Goal: Task Accomplishment & Management: Use online tool/utility

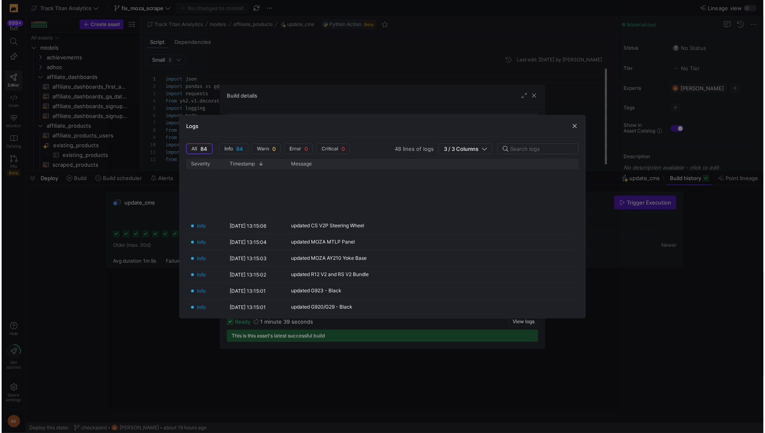
scroll to position [224, 0]
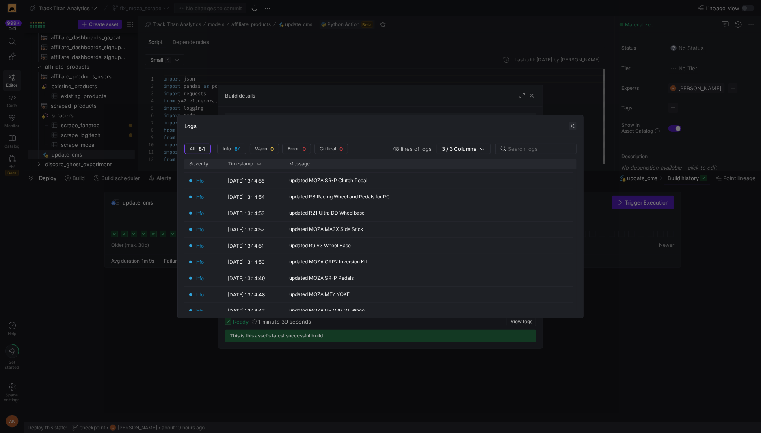
click at [575, 125] on span "button" at bounding box center [573, 126] width 8 height 8
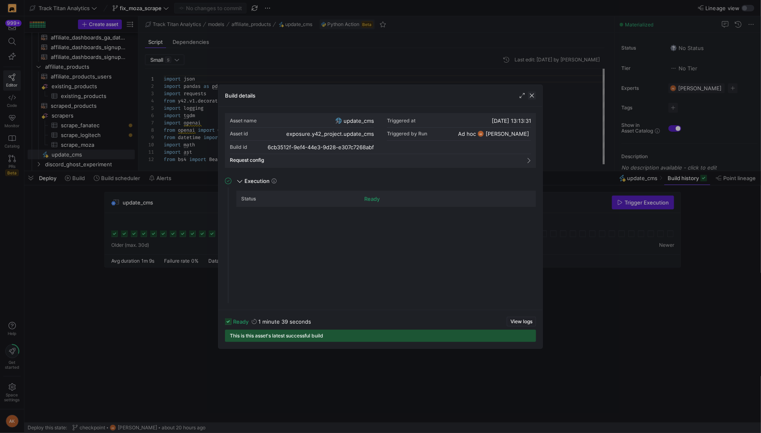
click at [534, 98] on span "button" at bounding box center [532, 95] width 8 height 8
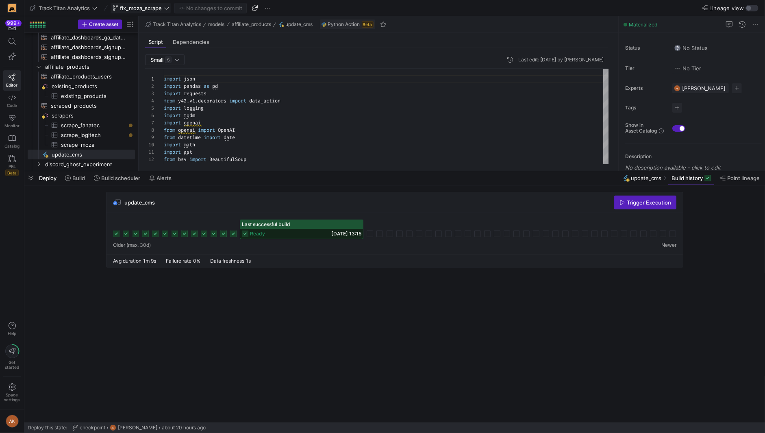
click at [150, 7] on span "fix_moza_scrape" at bounding box center [141, 8] width 42 height 7
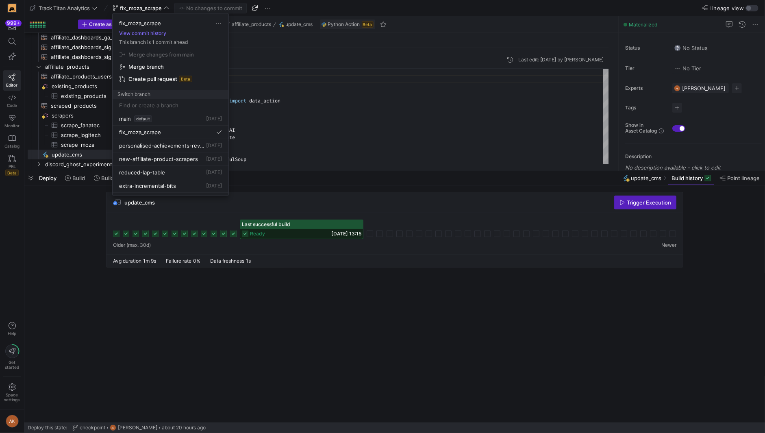
click at [161, 58] on span "Merge branch" at bounding box center [160, 54] width 65 height 7
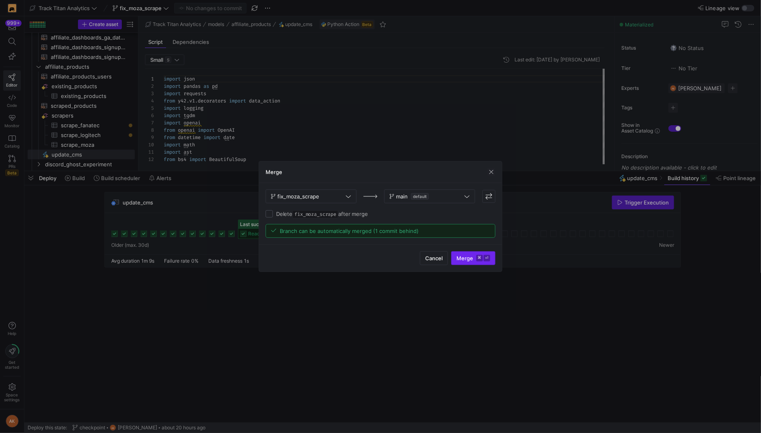
click at [475, 260] on span "Merge ⌘ ⏎" at bounding box center [474, 258] width 34 height 7
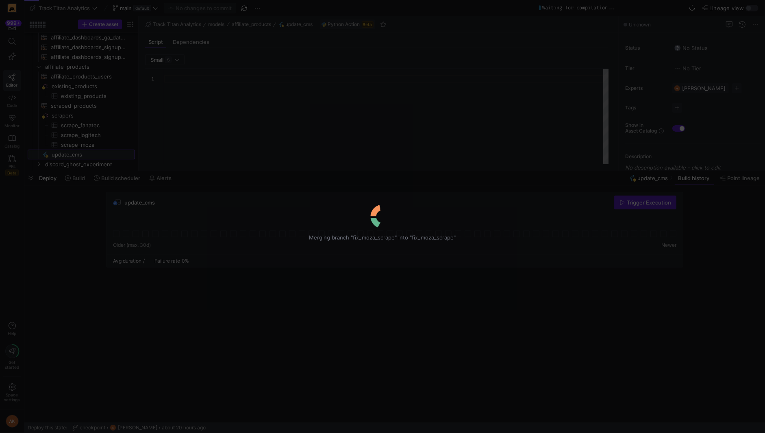
type textarea "import json import pandas as pd import requests from y42.v1.decorators import d…"
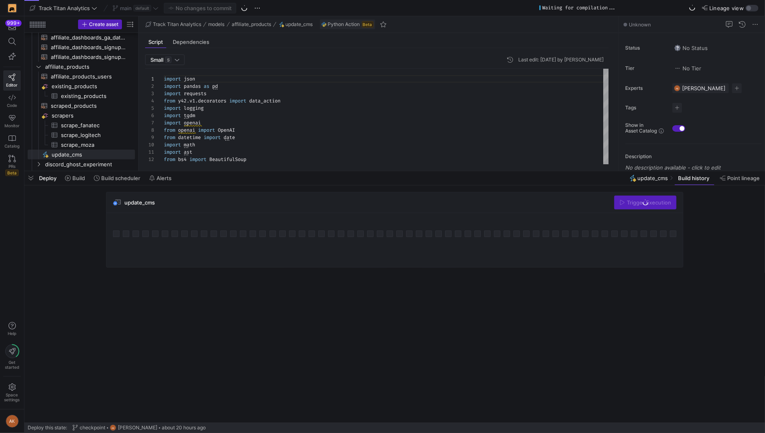
click at [185, 173] on div at bounding box center [394, 170] width 740 height 3
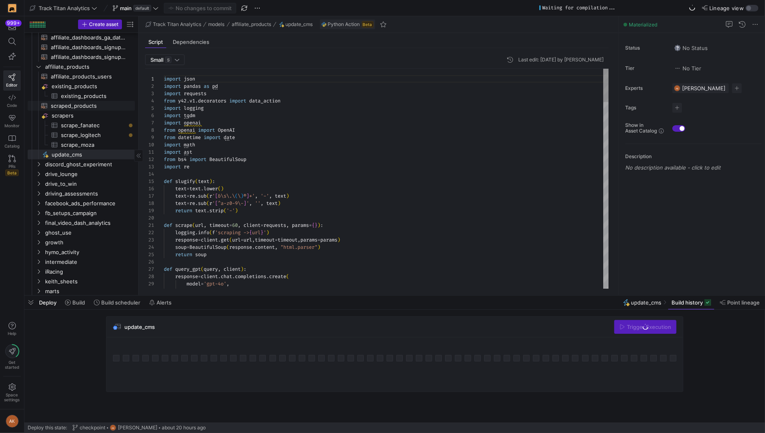
scroll to position [0, 0]
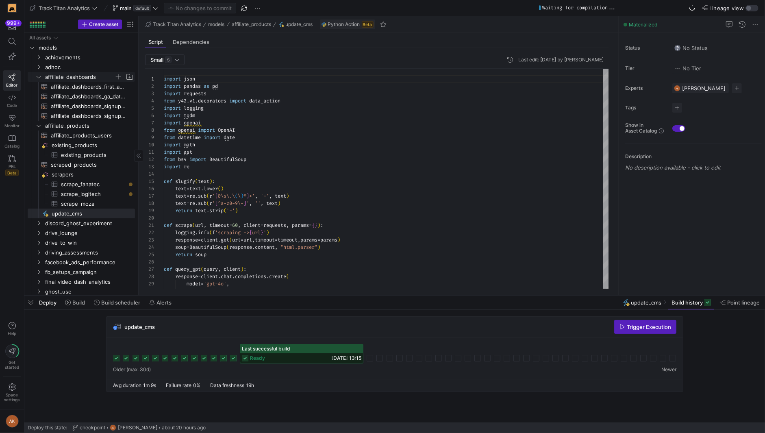
click at [66, 76] on span "affiliate_dashboards" at bounding box center [79, 76] width 69 height 9
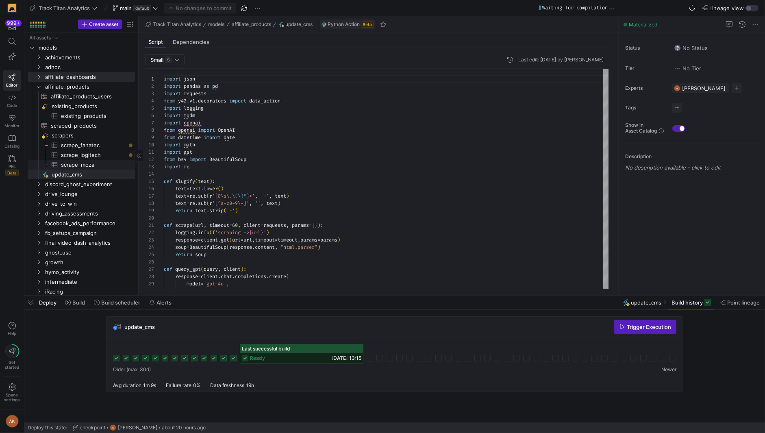
click at [98, 165] on span "scrape_moza​​​​​​​​​" at bounding box center [93, 164] width 65 height 9
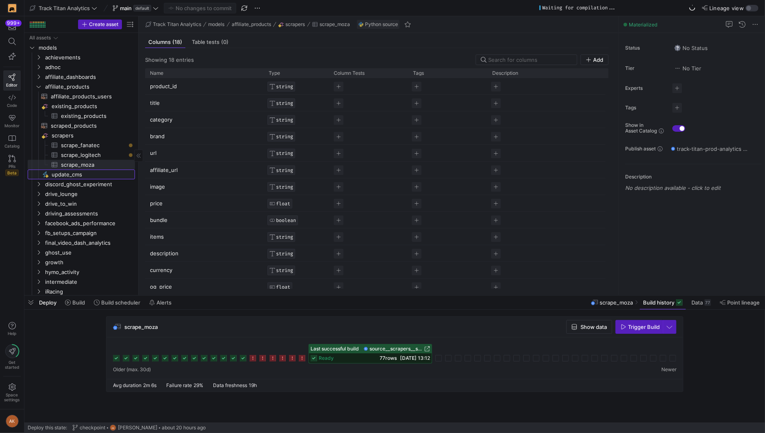
click at [72, 171] on span "update_cms​​​​​" at bounding box center [89, 174] width 74 height 9
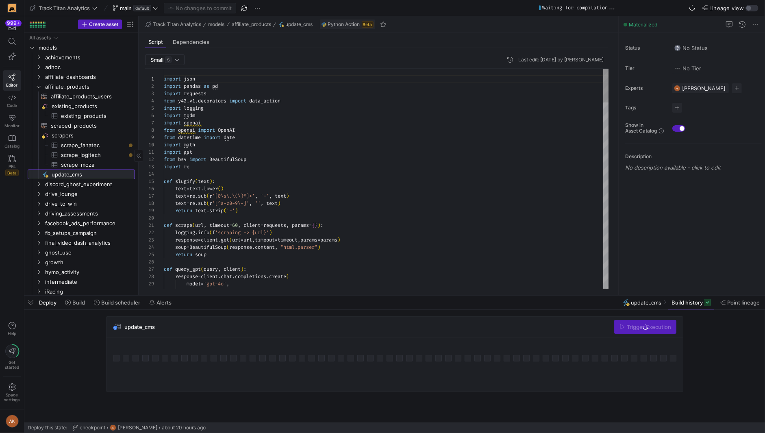
scroll to position [73, 0]
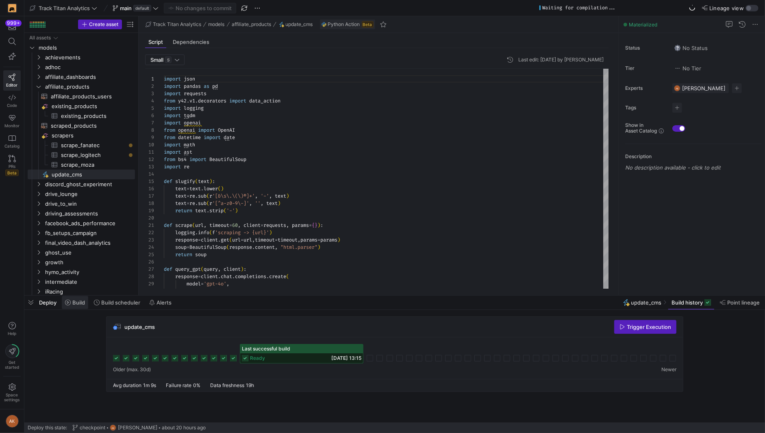
click at [80, 299] on span at bounding box center [75, 302] width 26 height 13
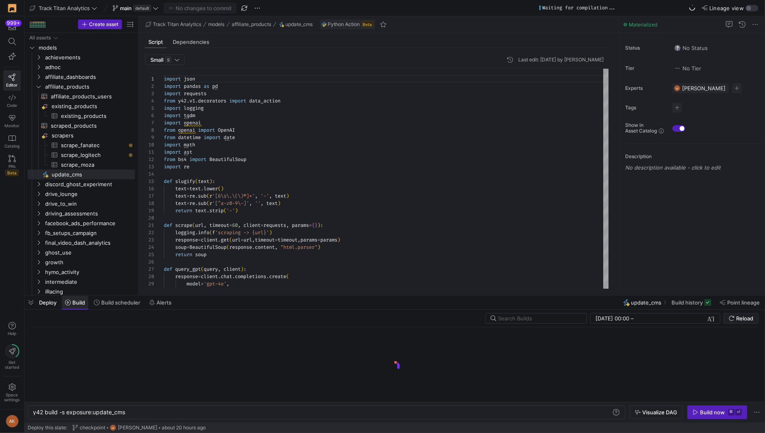
scroll to position [0, 92]
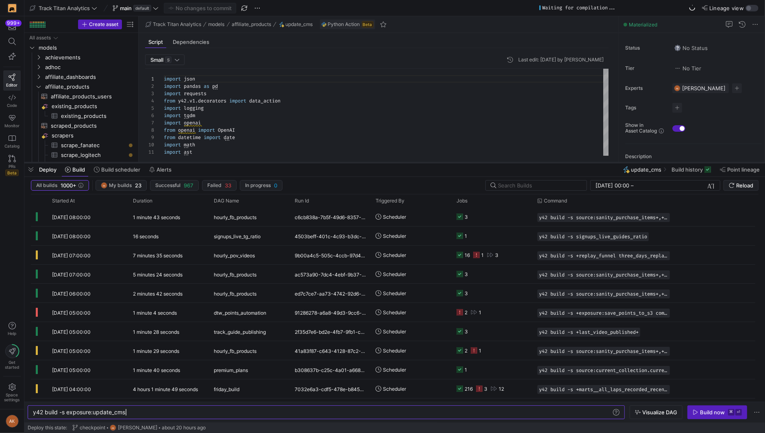
drag, startPoint x: 195, startPoint y: 297, endPoint x: 195, endPoint y: 164, distance: 132.9
click at [195, 164] on div at bounding box center [394, 162] width 740 height 3
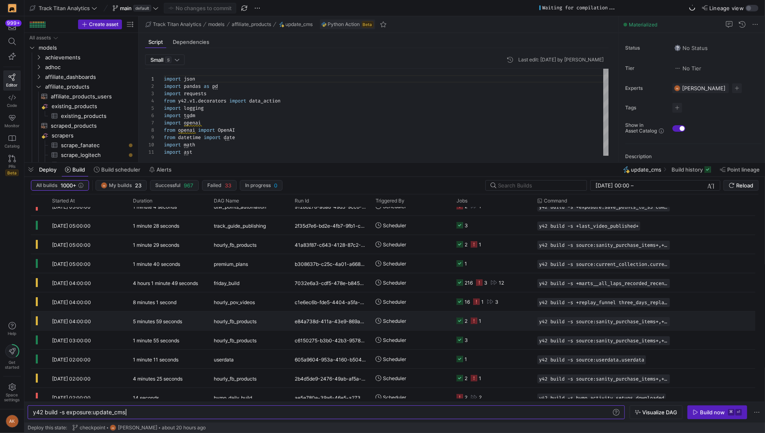
scroll to position [0, 0]
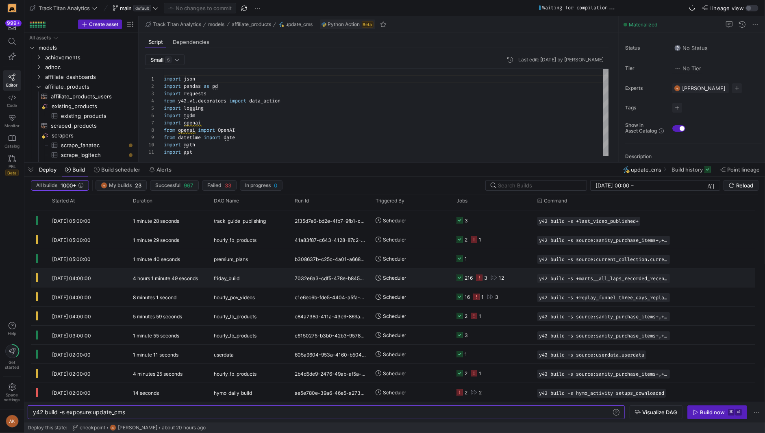
click at [90, 275] on span "[DATE] 04:00:00" at bounding box center [71, 278] width 39 height 6
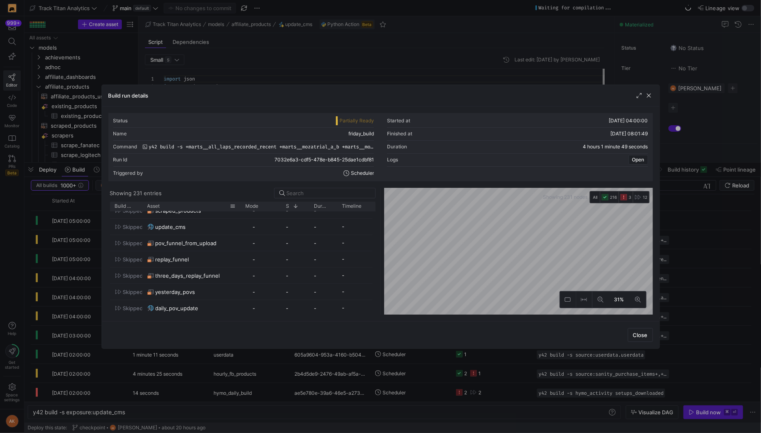
drag, startPoint x: 170, startPoint y: 204, endPoint x: 291, endPoint y: 206, distance: 120.7
click at [242, 206] on div at bounding box center [240, 206] width 3 height 9
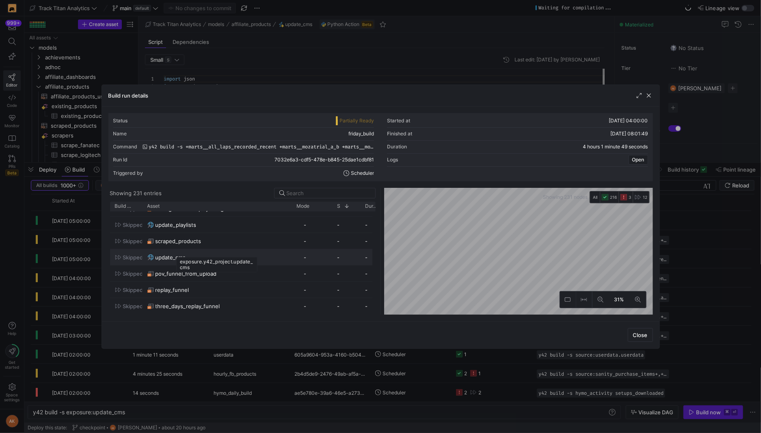
click at [207, 257] on div "exposure.y42_project.update_cms" at bounding box center [216, 264] width 81 height 15
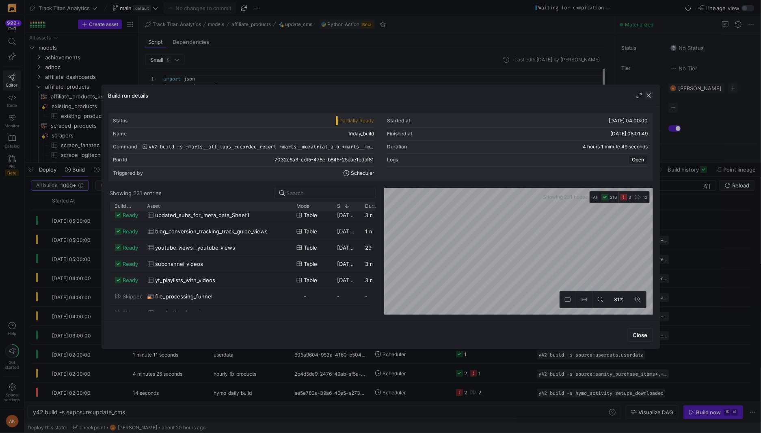
click at [646, 94] on span "button" at bounding box center [649, 95] width 8 height 8
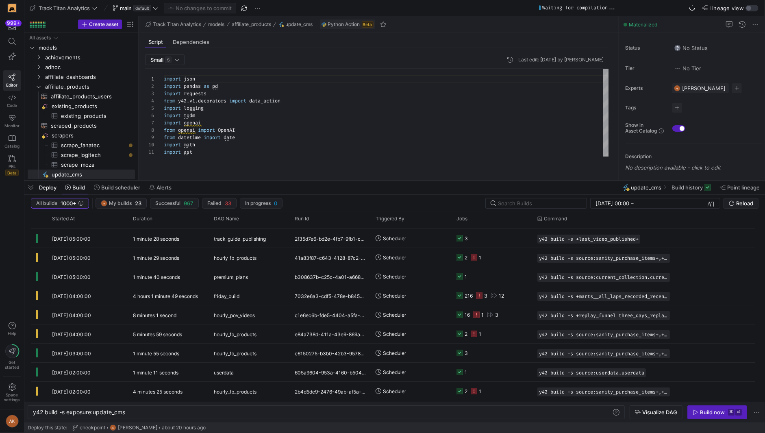
drag, startPoint x: 221, startPoint y: 163, endPoint x: 192, endPoint y: 305, distance: 144.6
click at [192, 182] on div at bounding box center [394, 180] width 740 height 3
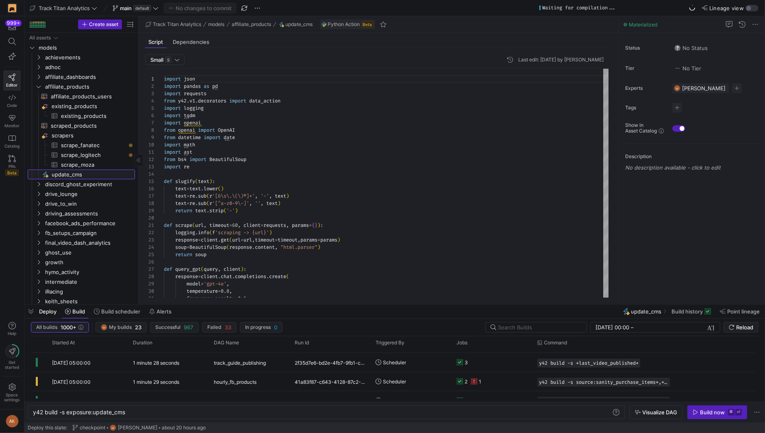
click at [89, 175] on span "update_cms​​​​​" at bounding box center [89, 174] width 74 height 9
click at [69, 414] on div "y42 build -s exposure:update_cms" at bounding box center [322, 412] width 579 height 7
type textarea "y42 build -s +exposure:update_cms"
click at [648, 407] on span "button" at bounding box center [656, 411] width 52 height 13
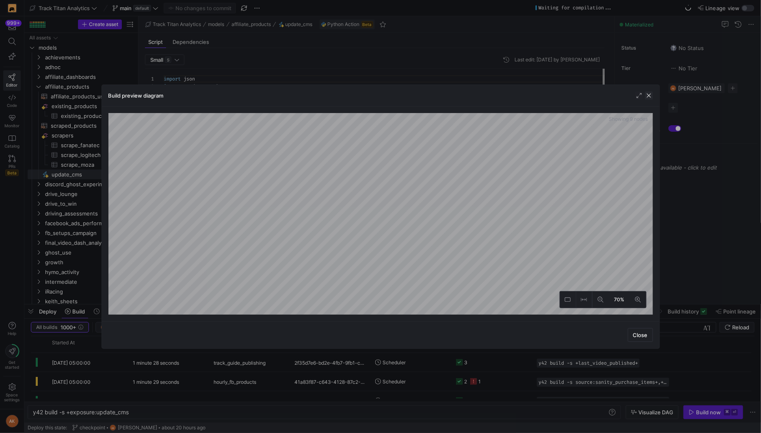
click at [650, 97] on span "button" at bounding box center [649, 95] width 8 height 8
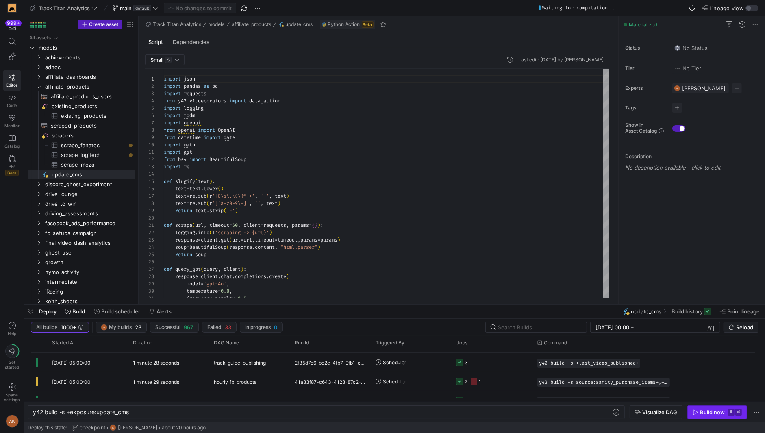
click at [710, 411] on div "Build now" at bounding box center [712, 412] width 25 height 7
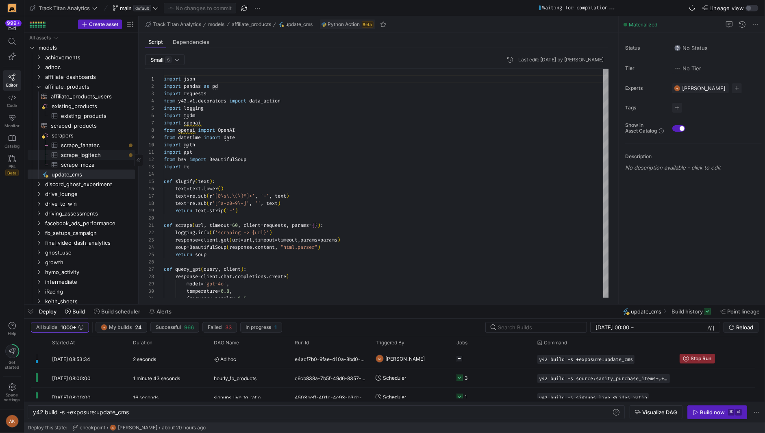
click at [105, 156] on span "scrape_logitech​​​​​​​​​" at bounding box center [93, 154] width 65 height 9
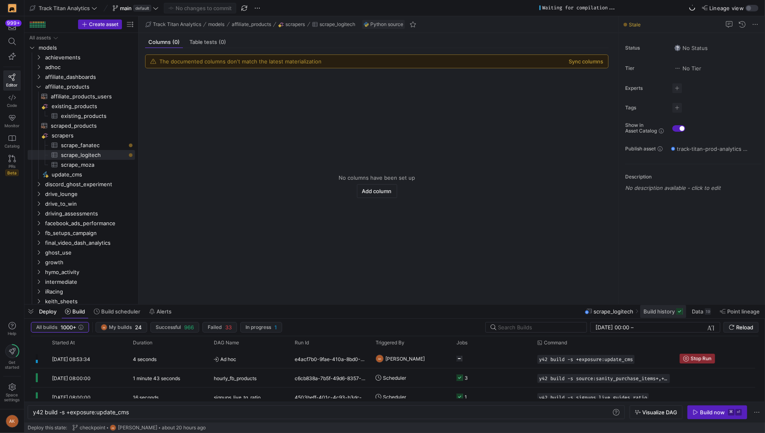
click at [660, 309] on span "Build history" at bounding box center [658, 311] width 31 height 7
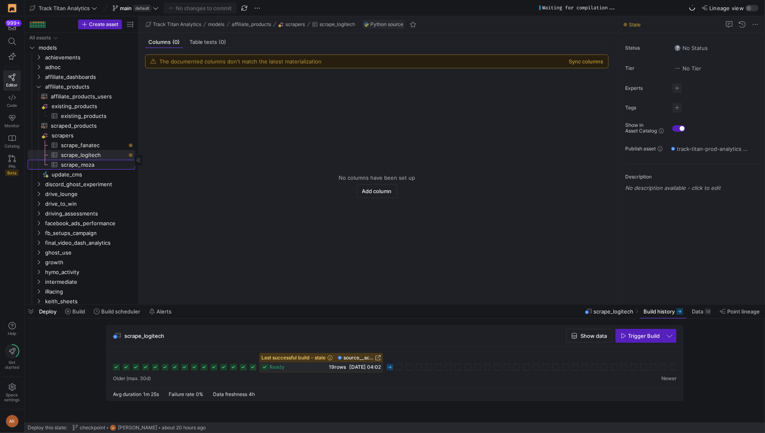
click at [98, 163] on span "scrape_moza​​​​​​​​​" at bounding box center [93, 164] width 65 height 9
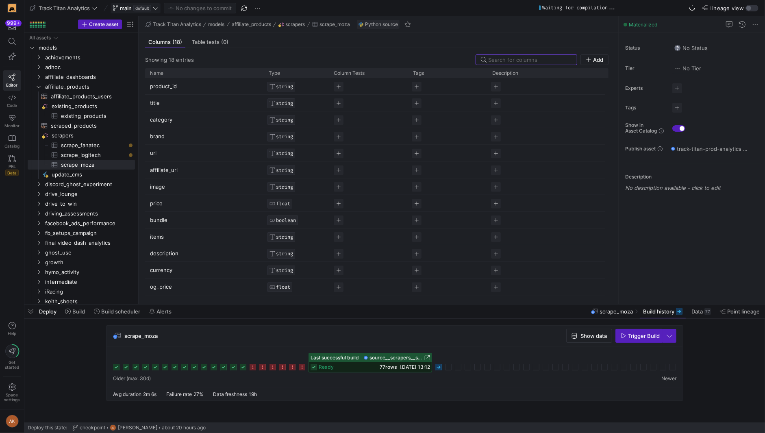
click at [143, 5] on span "default" at bounding box center [142, 8] width 18 height 7
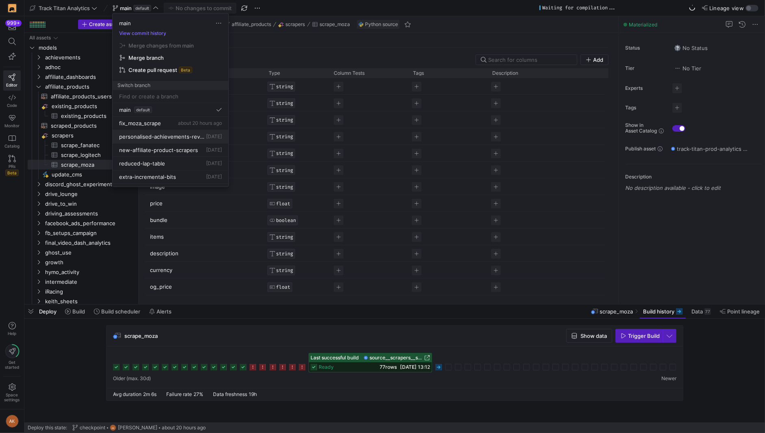
click at [164, 133] on span "personalised-achievements-revamp" at bounding box center [161, 136] width 85 height 7
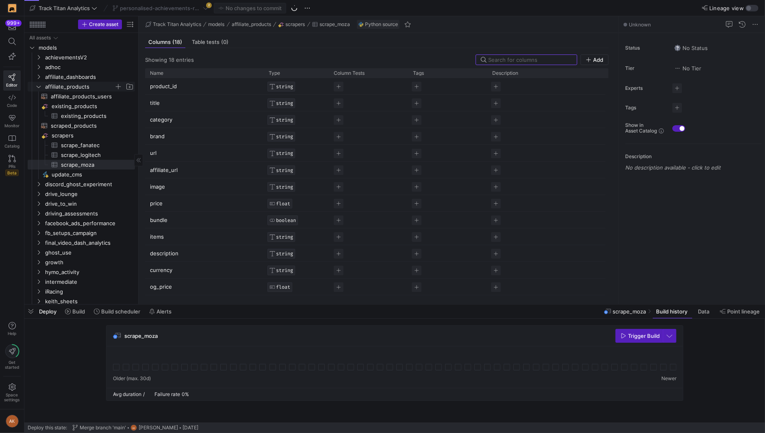
click at [52, 85] on span "affiliate_products" at bounding box center [79, 86] width 69 height 9
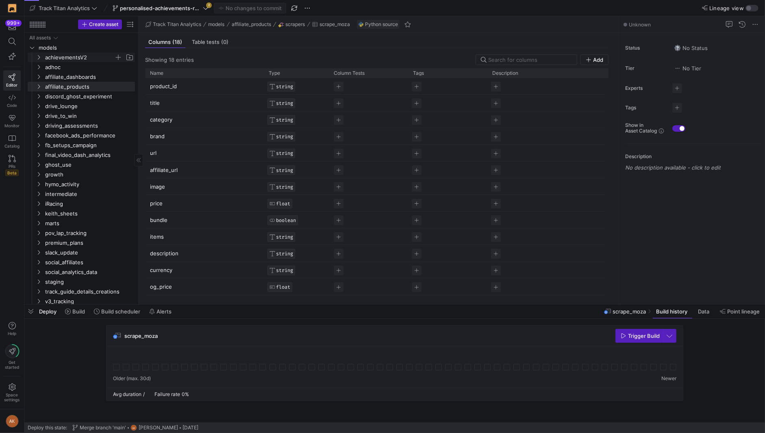
click at [61, 58] on span "achievementsV2" at bounding box center [79, 57] width 69 height 9
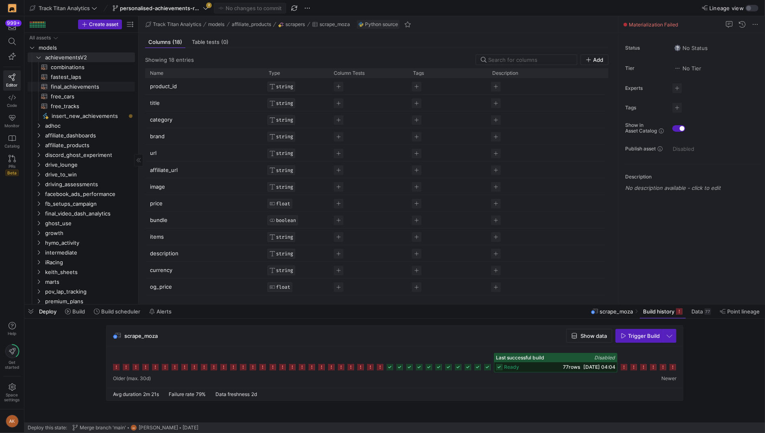
click at [71, 87] on span "final_achievements​​​​​​​​​​" at bounding box center [88, 86] width 75 height 9
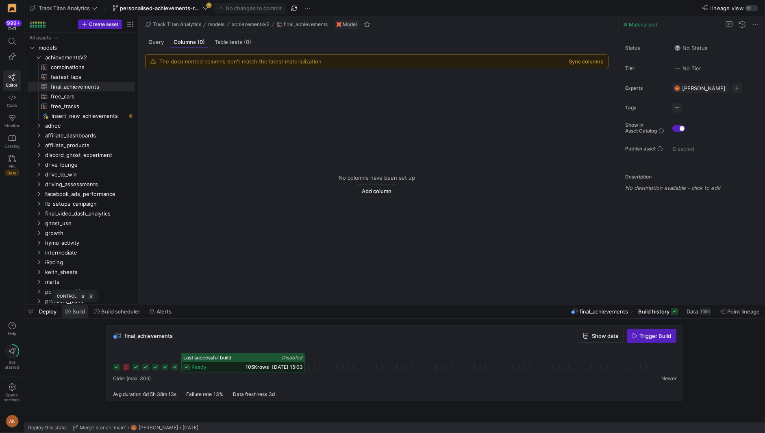
click at [80, 312] on span "Build" at bounding box center [78, 311] width 13 height 7
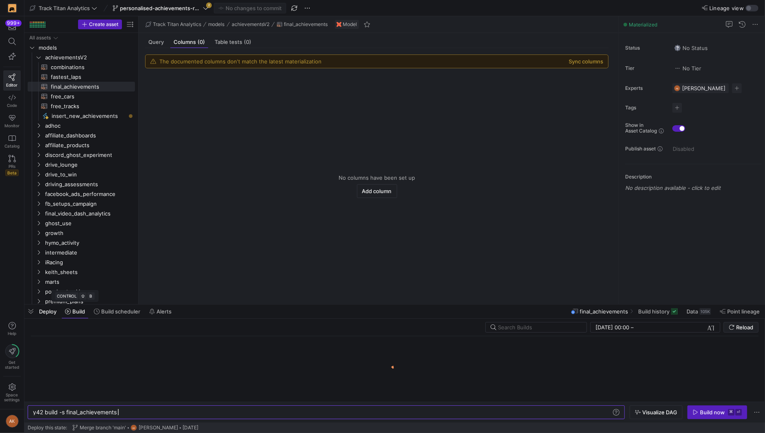
scroll to position [0, 85]
click at [66, 413] on div "y42 build -s final_achievements" at bounding box center [322, 412] width 579 height 7
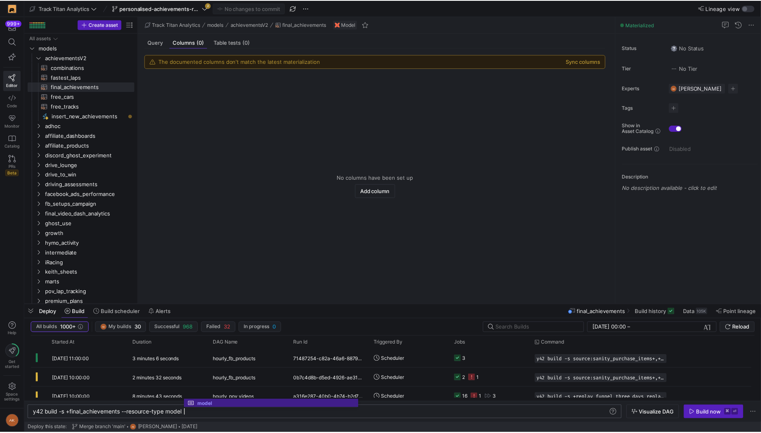
scroll to position [0, 151]
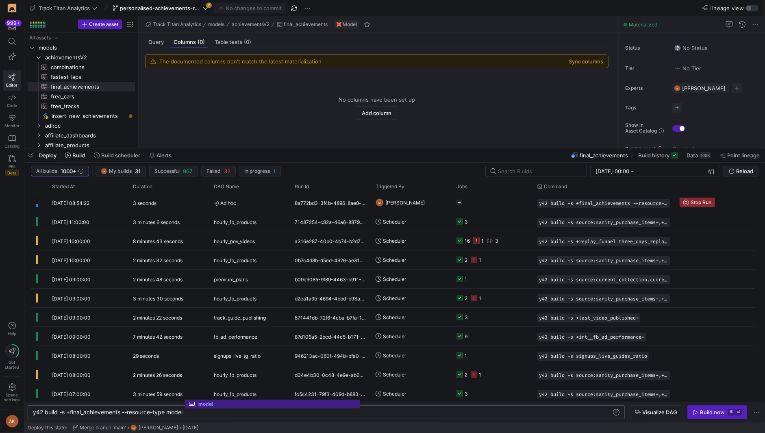
drag, startPoint x: 345, startPoint y: 304, endPoint x: 345, endPoint y: 148, distance: 156.0
click at [345, 148] on div at bounding box center [394, 148] width 740 height 3
type textarea "y42 build -s +final_achievements --resource-type model"
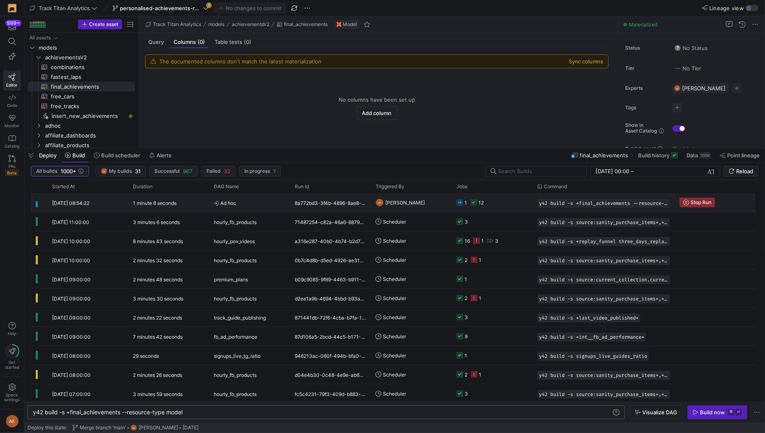
click at [296, 206] on div "8a772bd3-3f4b-4896-8ae8-a4bbae3fe773" at bounding box center [330, 202] width 81 height 19
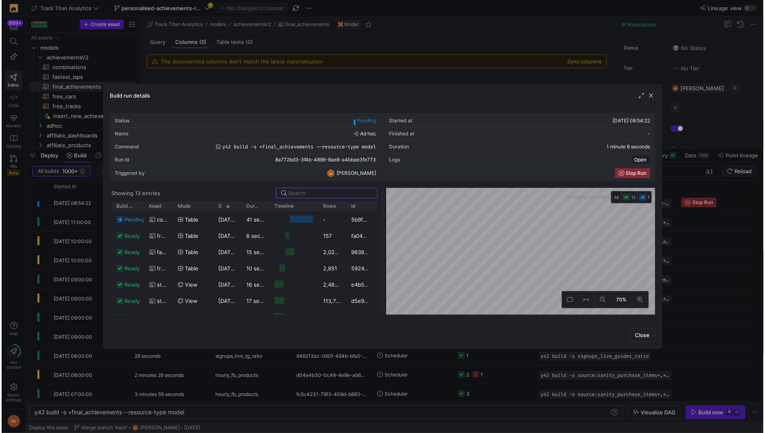
scroll to position [37, 0]
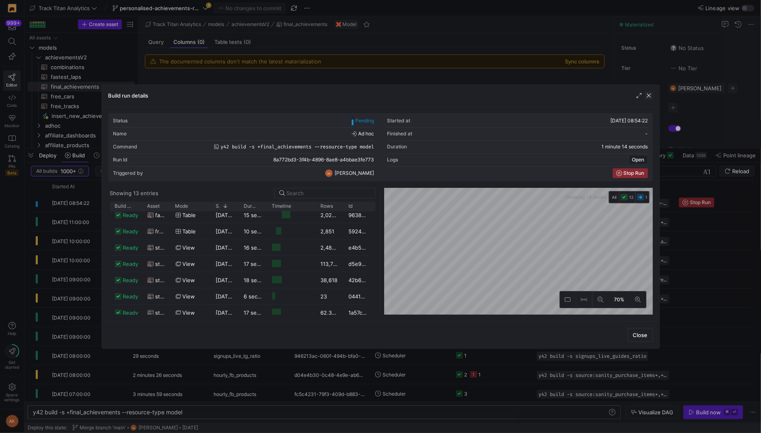
click at [650, 98] on span "button" at bounding box center [649, 95] width 8 height 8
